Goal: Task Accomplishment & Management: Use online tool/utility

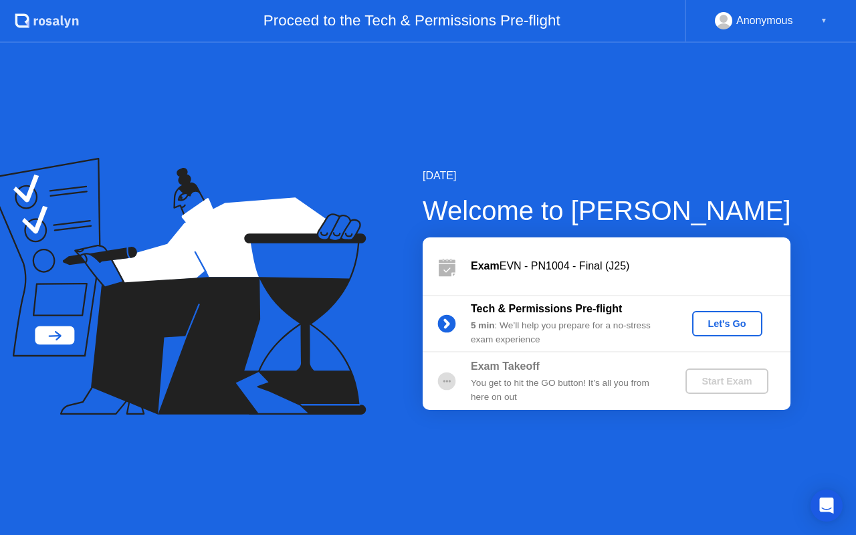
click at [722, 322] on div "Let's Go" at bounding box center [728, 323] width 60 height 11
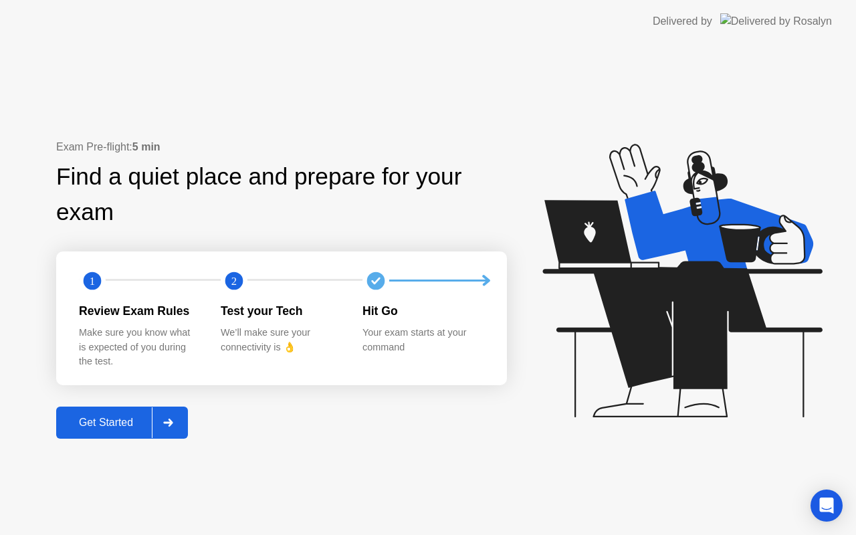
click at [91, 421] on div "Get Started" at bounding box center [106, 423] width 92 height 12
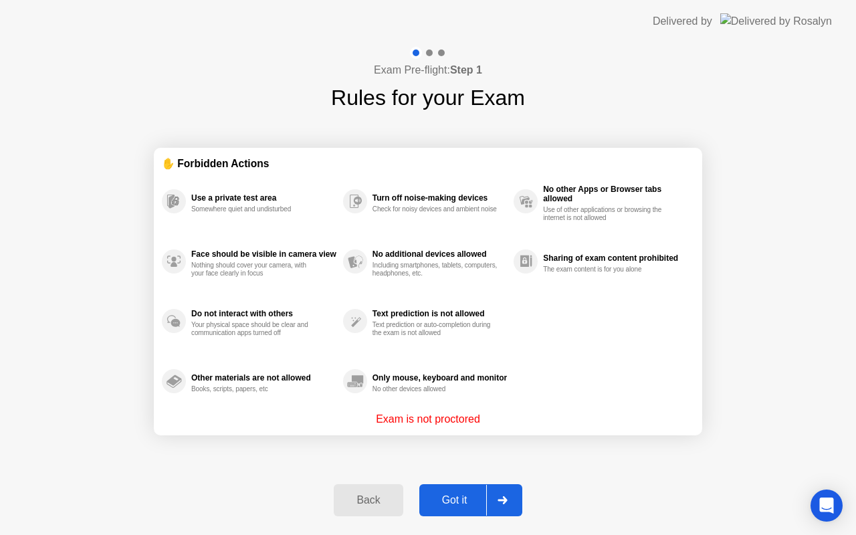
click at [453, 500] on div "Got it" at bounding box center [455, 500] width 63 height 12
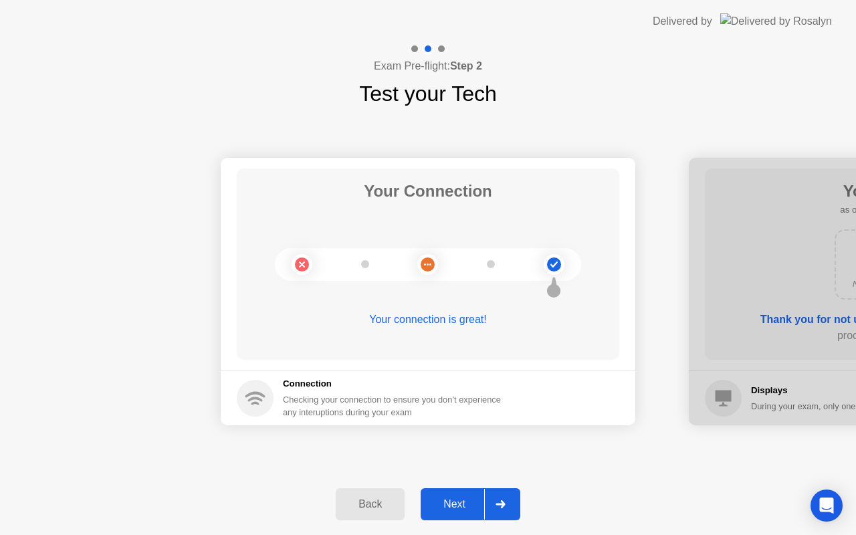
click at [502, 504] on icon at bounding box center [500, 504] width 9 height 8
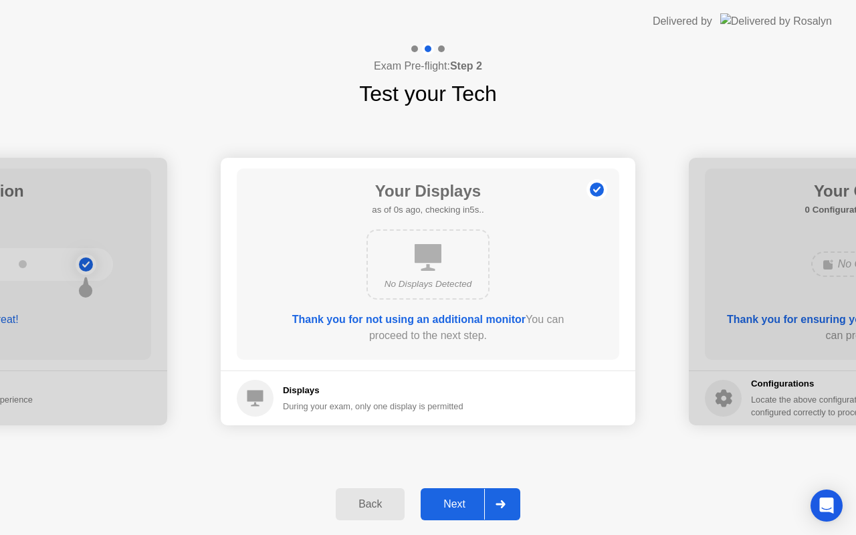
click at [502, 504] on icon at bounding box center [500, 504] width 9 height 8
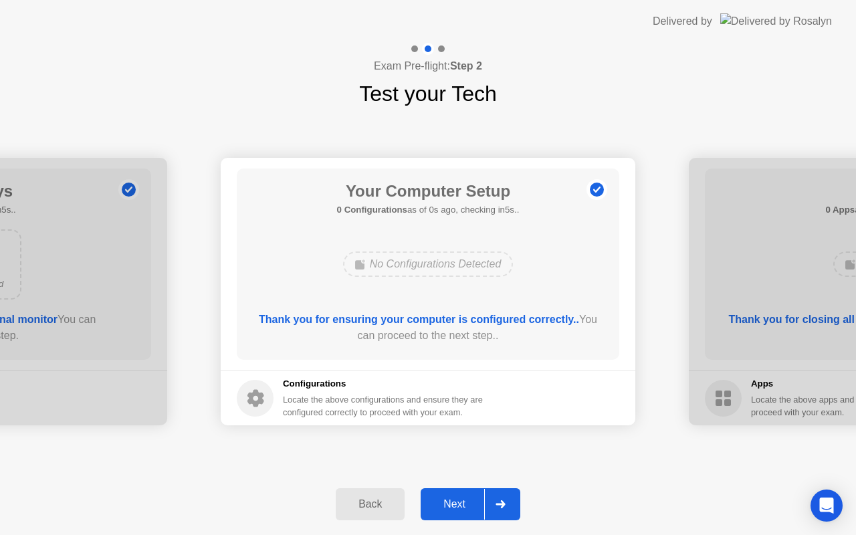
click at [502, 504] on icon at bounding box center [500, 504] width 9 height 8
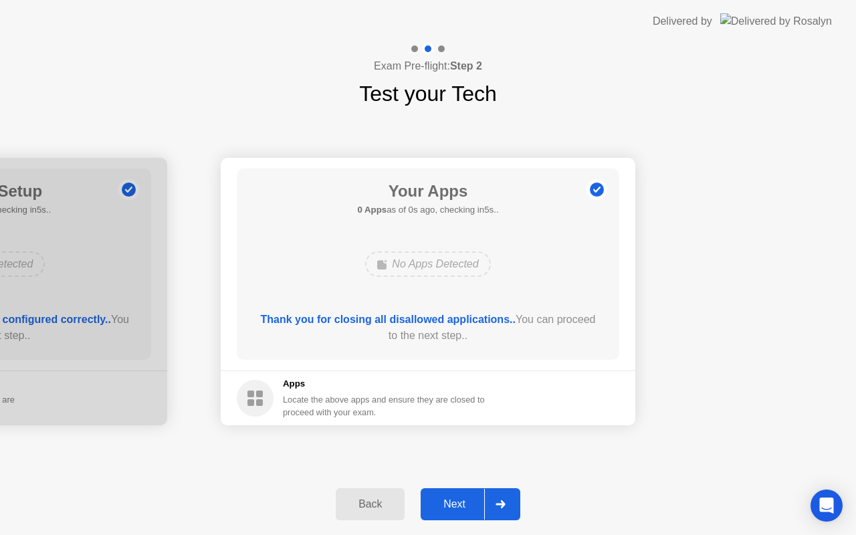
click at [502, 504] on icon at bounding box center [500, 504] width 9 height 8
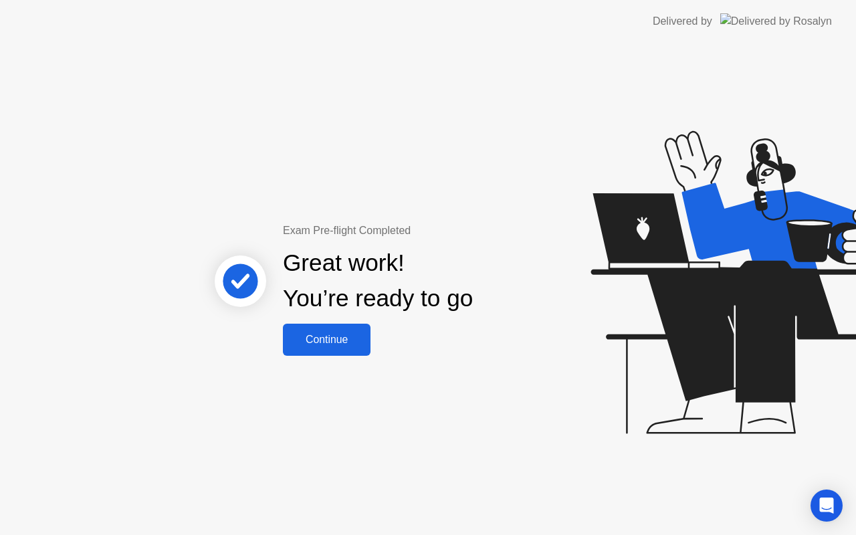
click at [315, 340] on div "Continue" at bounding box center [327, 340] width 80 height 12
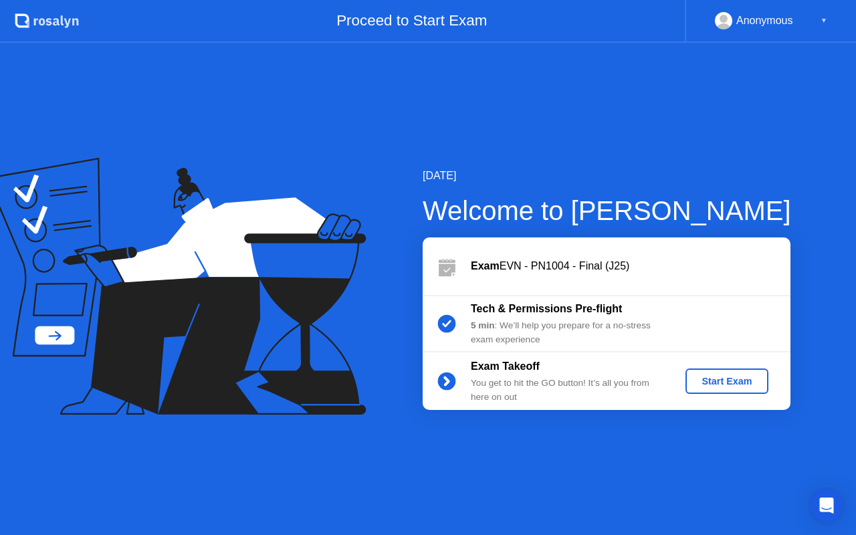
click at [716, 382] on div "Start Exam" at bounding box center [727, 381] width 72 height 11
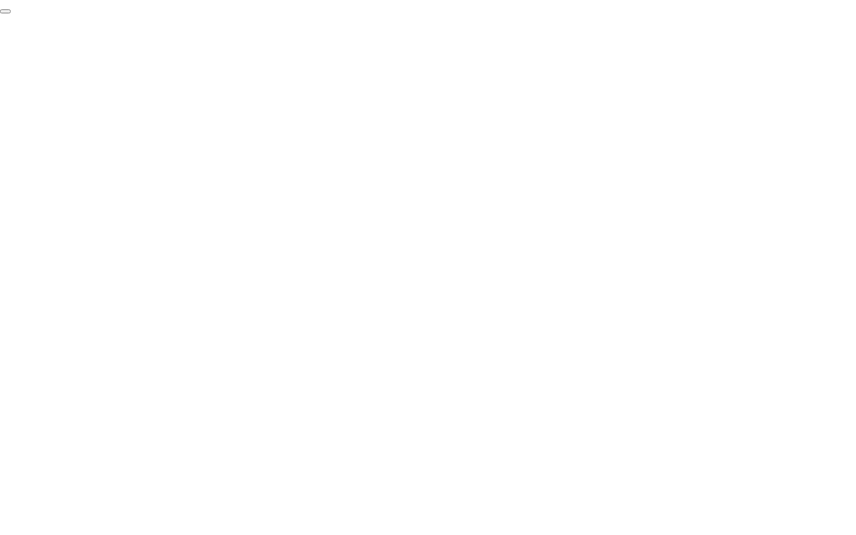
click div "End Proctoring Session"
